Goal: Transaction & Acquisition: Purchase product/service

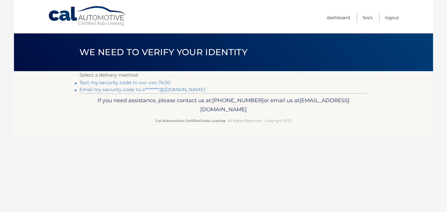
click at [137, 82] on link "Text my security code to xxx-xxx-7400" at bounding box center [124, 83] width 91 height 6
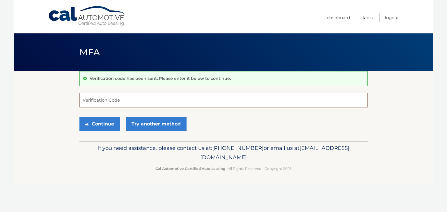
click at [113, 101] on input "Verification Code" at bounding box center [223, 100] width 288 height 15
type input "2"
type input "354807"
click at [79, 117] on button "Continue" at bounding box center [99, 124] width 40 height 15
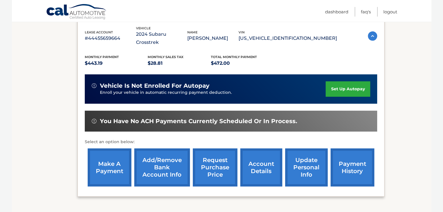
scroll to position [102, 0]
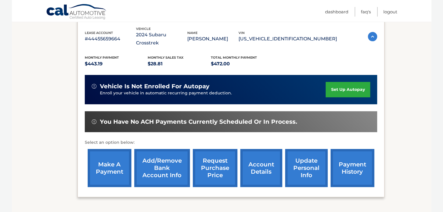
click at [117, 163] on link "make a payment" at bounding box center [110, 168] width 44 height 38
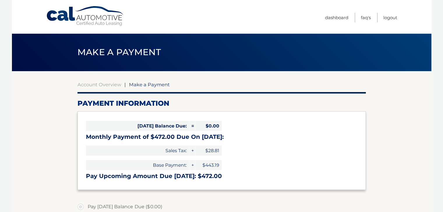
select select "MDgxOTNiNDUtMmY1MC00YmI3LTljZGQtZGNmMDgzZDVlZTYz"
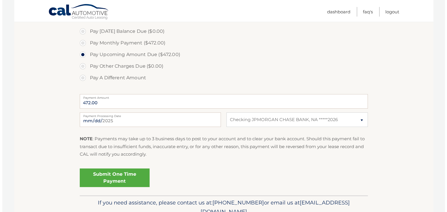
scroll to position [178, 0]
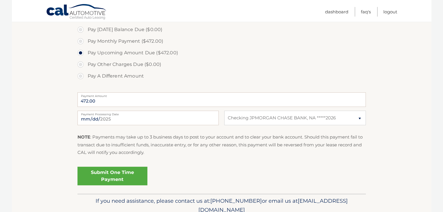
click at [98, 178] on link "Submit One Time Payment" at bounding box center [112, 176] width 70 height 19
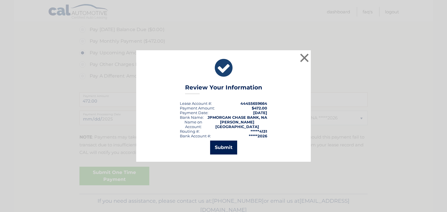
click at [220, 145] on button "Submit" at bounding box center [223, 148] width 27 height 14
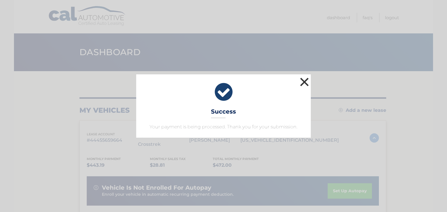
click at [304, 82] on button "×" at bounding box center [305, 82] width 12 height 12
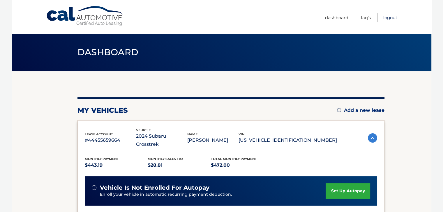
click at [384, 18] on link "Logout" at bounding box center [390, 18] width 14 height 10
